Goal: Navigation & Orientation: Find specific page/section

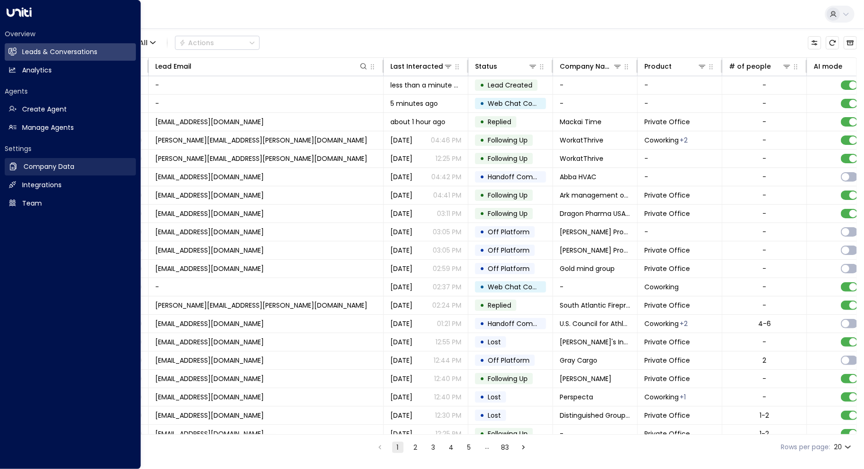
click at [33, 166] on h2 "Company Data" at bounding box center [49, 167] width 51 height 10
click at [29, 24] on div "Overview Leads & Conversations Leads & Conversations Analytics Analytics Agents…" at bounding box center [70, 117] width 131 height 191
click at [24, 15] on icon at bounding box center [19, 12] width 25 height 9
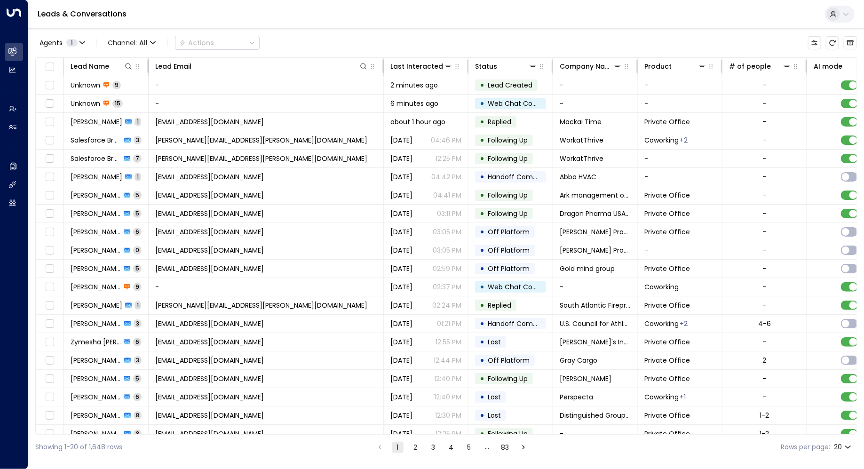
click at [853, 16] on button at bounding box center [840, 14] width 30 height 17
click at [11, 109] on div at bounding box center [432, 234] width 864 height 469
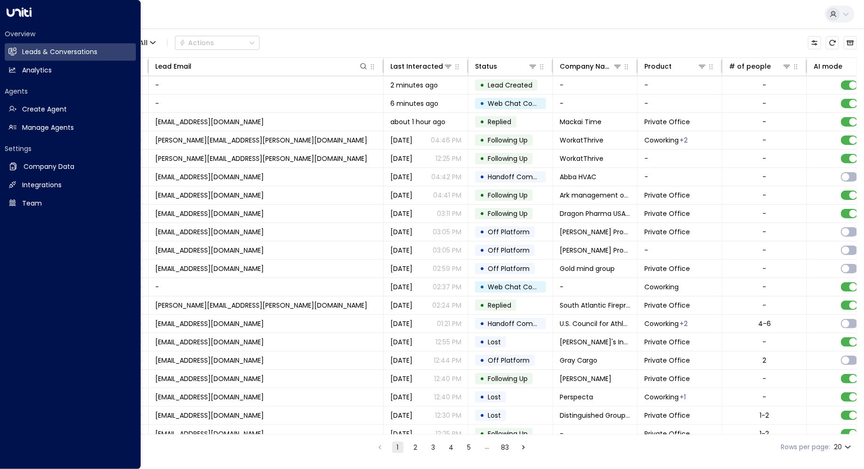
click at [11, 109] on icon at bounding box center [12, 108] width 4 height 4
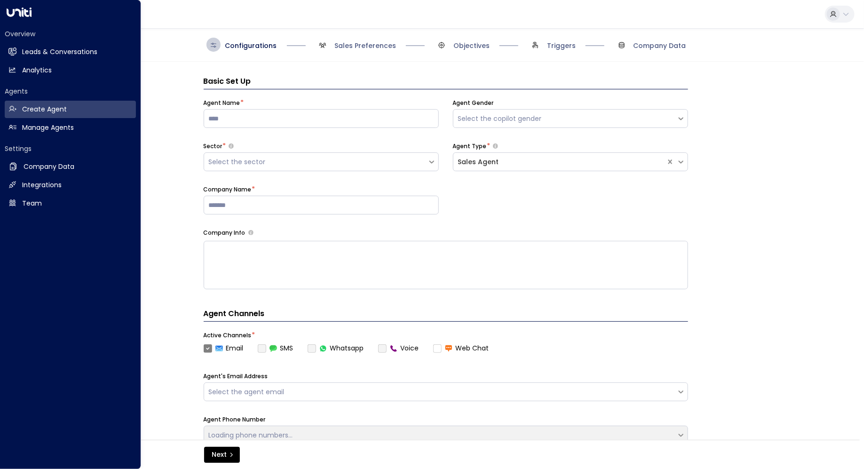
scroll to position [14, 0]
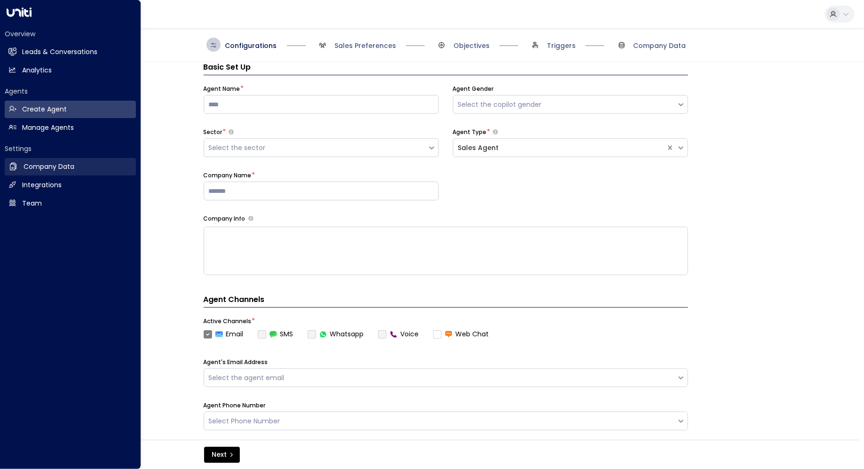
click at [42, 161] on link "Company Data Company Data" at bounding box center [70, 166] width 131 height 17
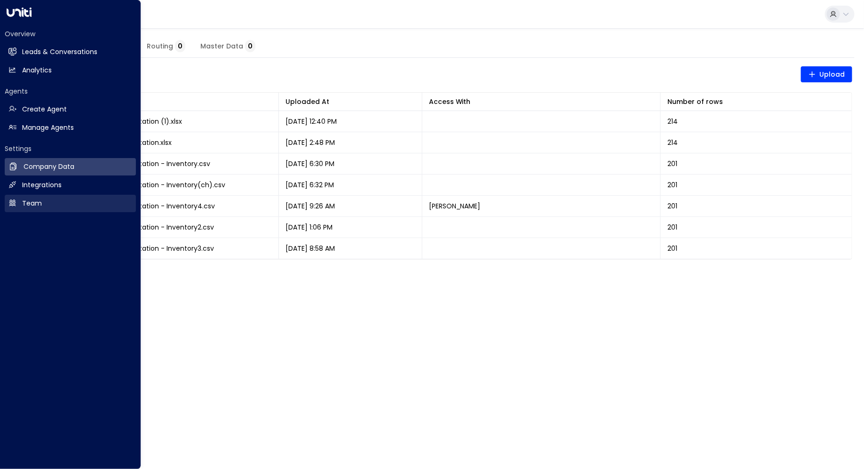
click at [12, 203] on icon at bounding box center [12, 203] width 8 height 8
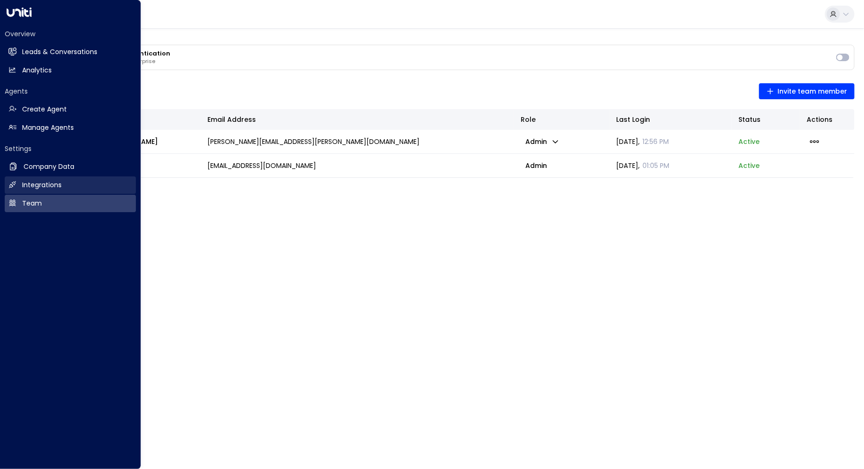
click at [16, 185] on icon at bounding box center [12, 185] width 8 height 8
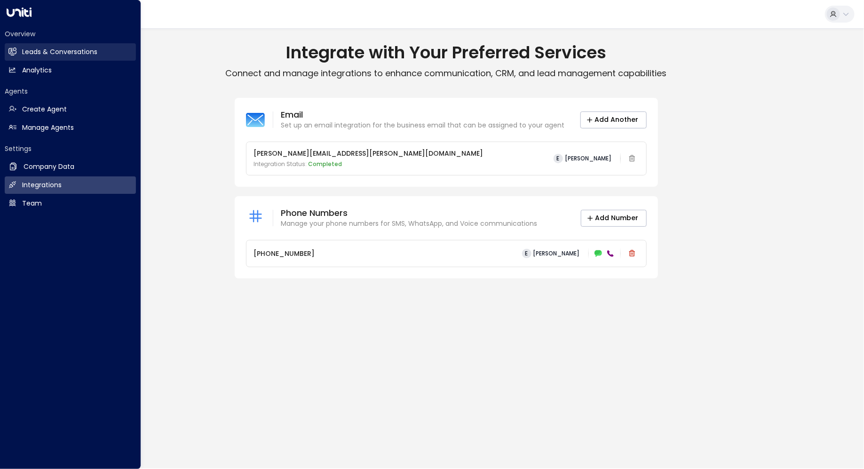
click at [14, 54] on icon at bounding box center [13, 51] width 8 height 6
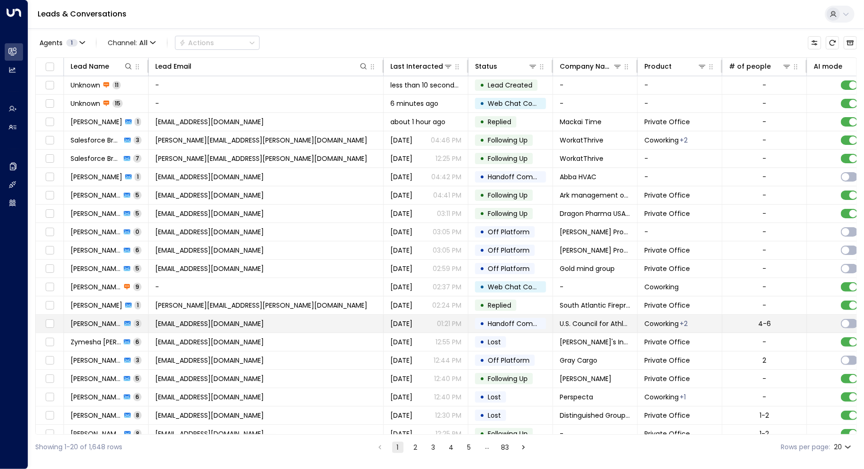
scroll to position [7, 0]
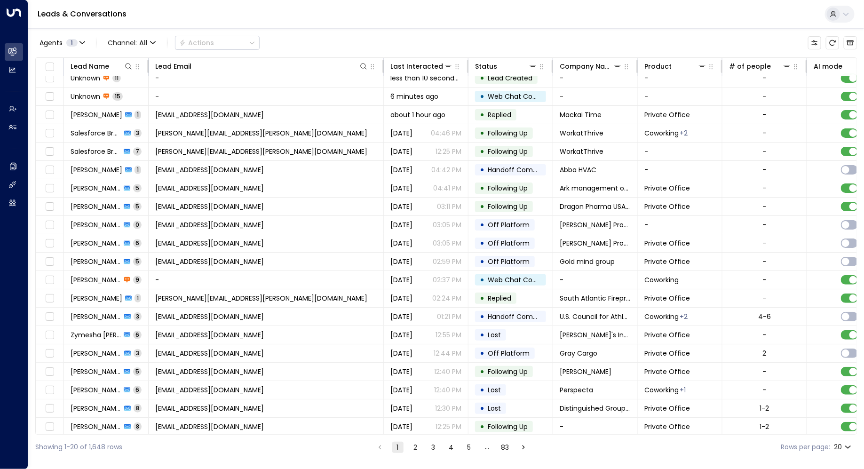
click at [845, 8] on button at bounding box center [840, 14] width 30 height 17
click at [828, 19] on div at bounding box center [432, 234] width 864 height 469
click at [833, 16] on icon at bounding box center [834, 14] width 8 height 8
click at [771, 79] on li "View profile" at bounding box center [774, 75] width 149 height 16
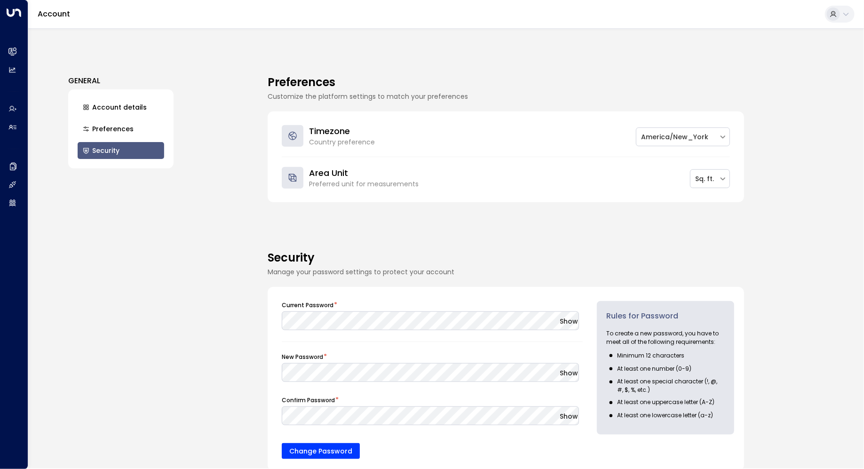
scroll to position [289, 0]
